Goal: Browse casually

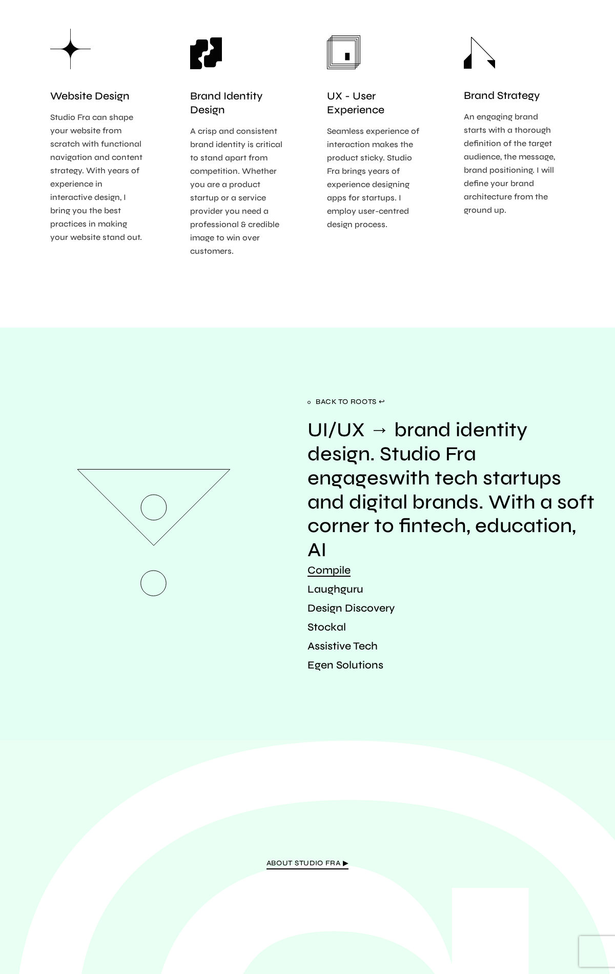
scroll to position [1374, 0]
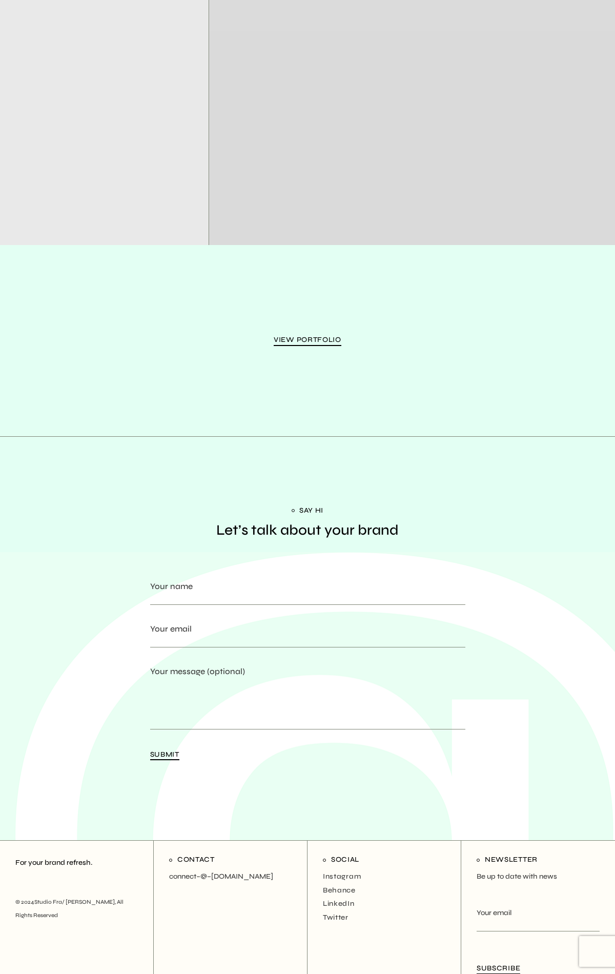
scroll to position [1776, 0]
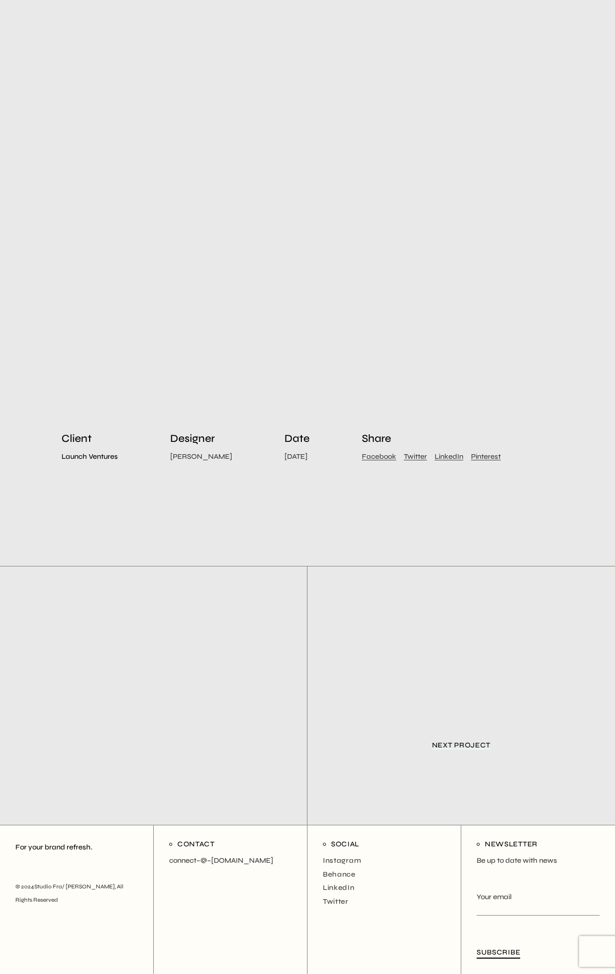
scroll to position [3905, 0]
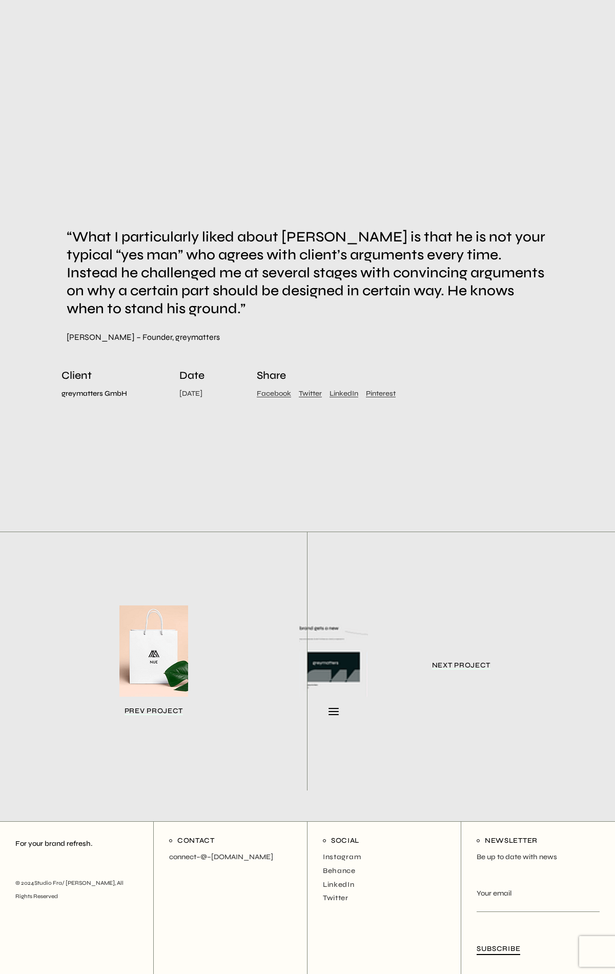
scroll to position [4749, 0]
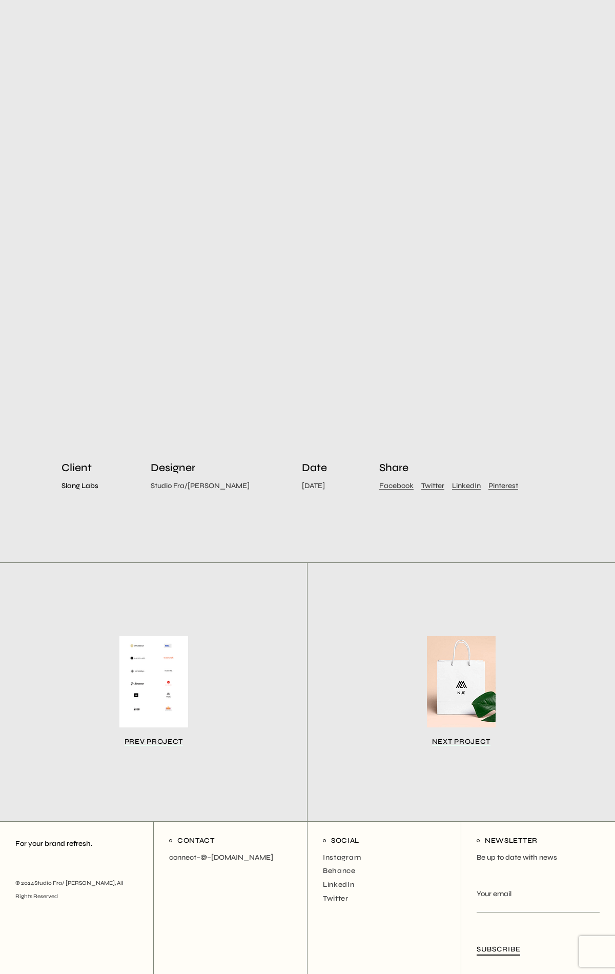
scroll to position [1170, 0]
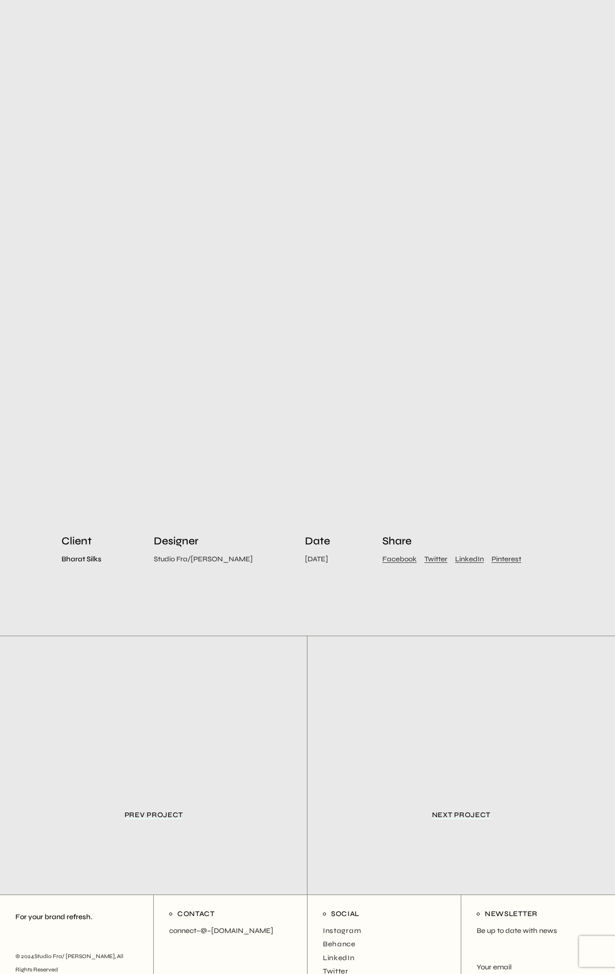
scroll to position [1321, 0]
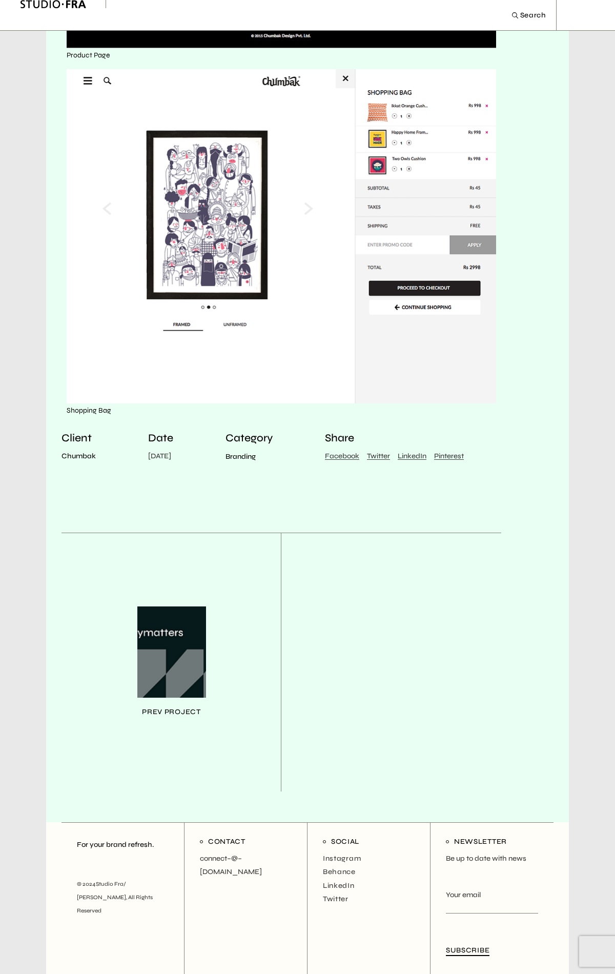
scroll to position [1213, 0]
